Goal: Register for event/course

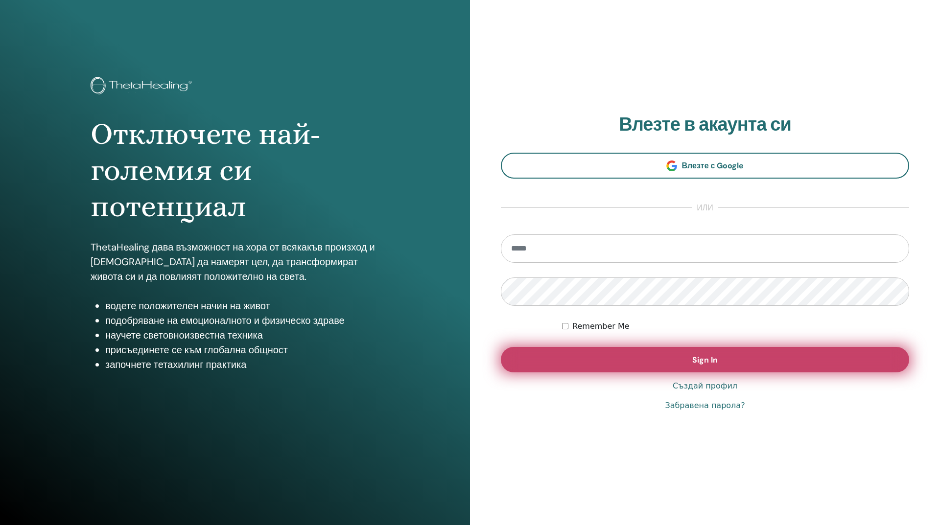
type input "**********"
click at [712, 362] on span "Sign In" at bounding box center [704, 360] width 25 height 10
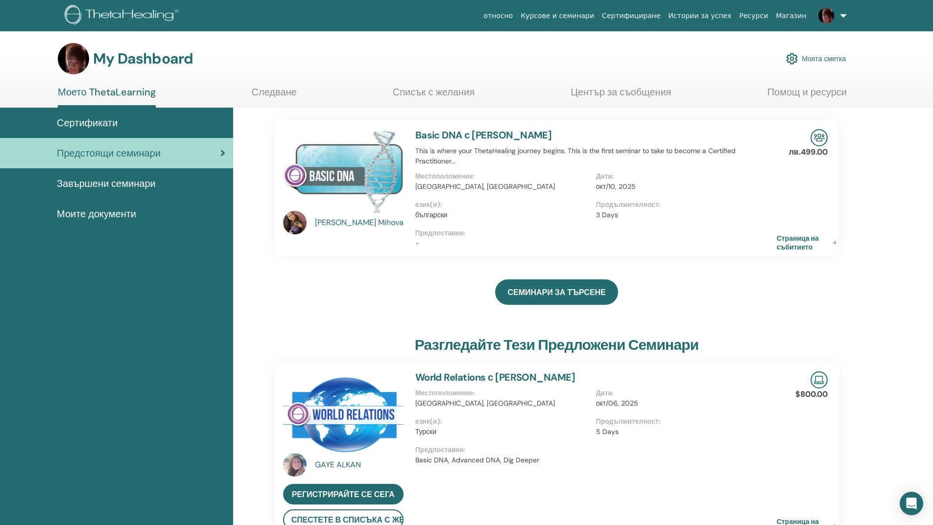
click at [488, 133] on link "Basic DNA с Olga Mihova" at bounding box center [483, 135] width 137 height 13
click at [455, 131] on link "Basic DNA с Olga Mihova" at bounding box center [483, 135] width 137 height 13
click at [323, 177] on img at bounding box center [343, 171] width 120 height 85
click at [794, 243] on link "Страница на събитието" at bounding box center [810, 243] width 64 height 18
